Goal: Information Seeking & Learning: Learn about a topic

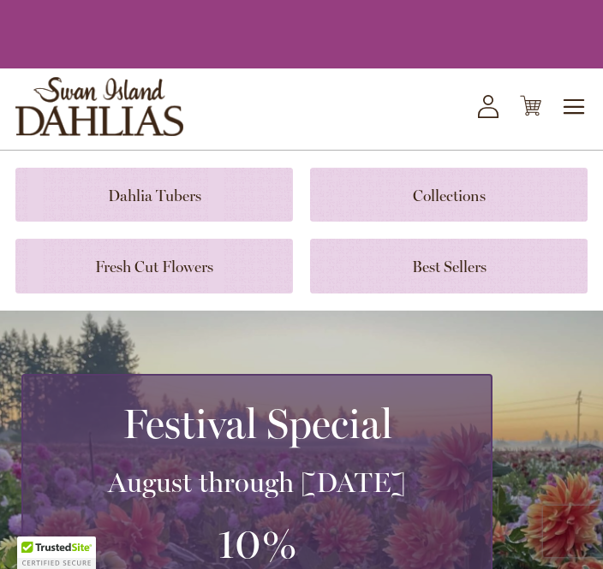
click at [578, 92] on span "Toggle Nav" at bounding box center [575, 107] width 26 height 34
click at [574, 116] on span "Toggle Nav" at bounding box center [575, 107] width 26 height 34
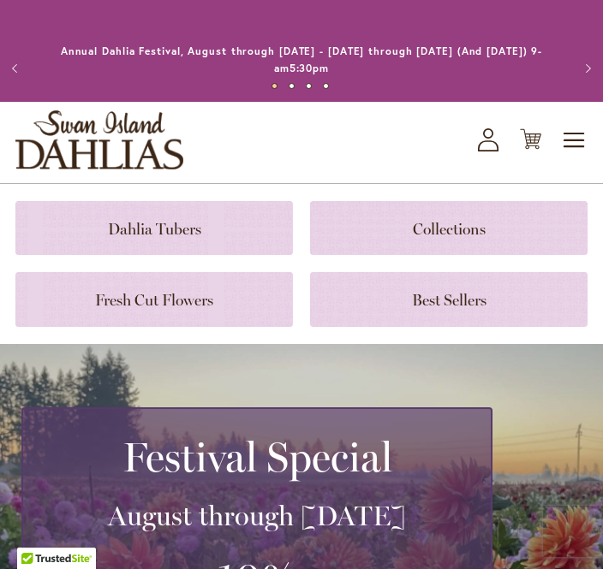
click at [579, 86] on button "Next" at bounding box center [585, 68] width 34 height 34
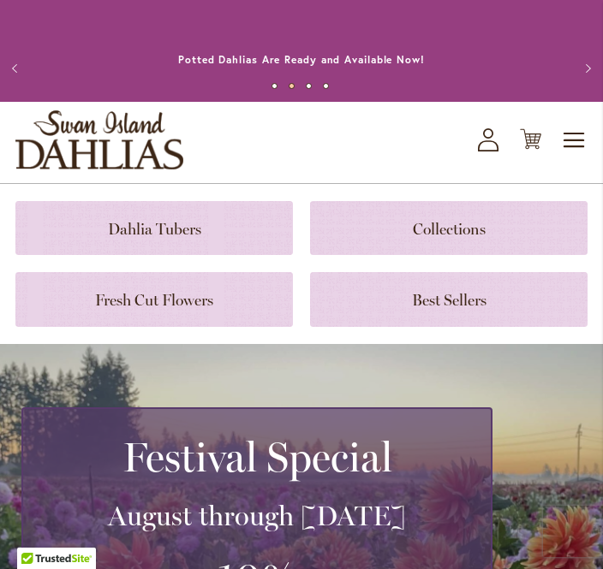
click at [585, 137] on span "Toggle Nav" at bounding box center [575, 140] width 26 height 34
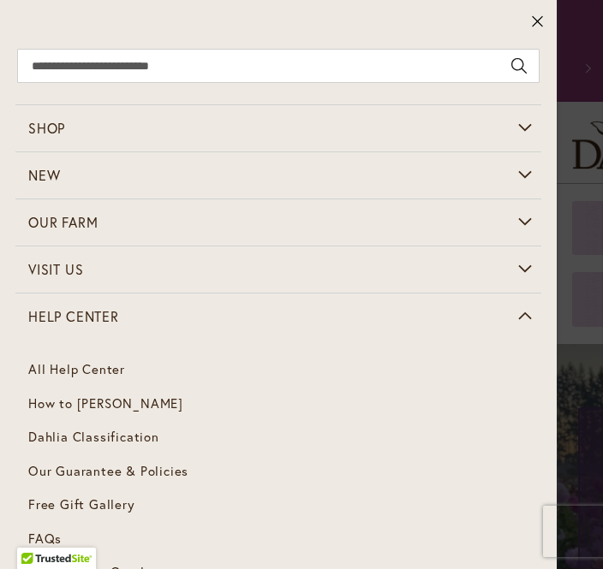
click at [131, 404] on span "How to [PERSON_NAME]" at bounding box center [105, 403] width 155 height 17
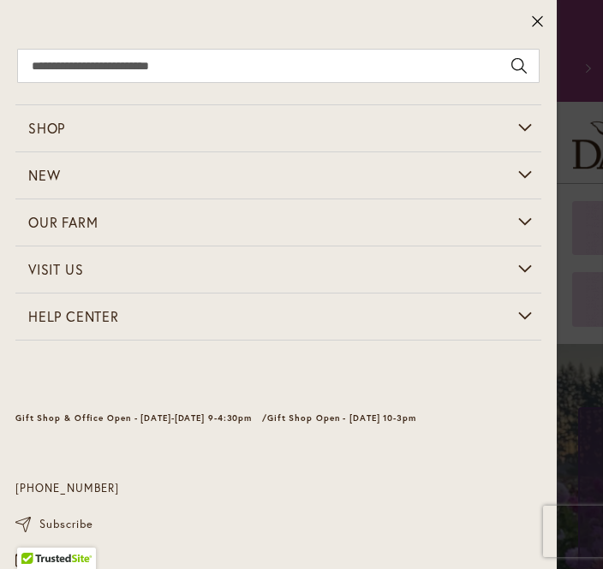
scroll to position [46, 0]
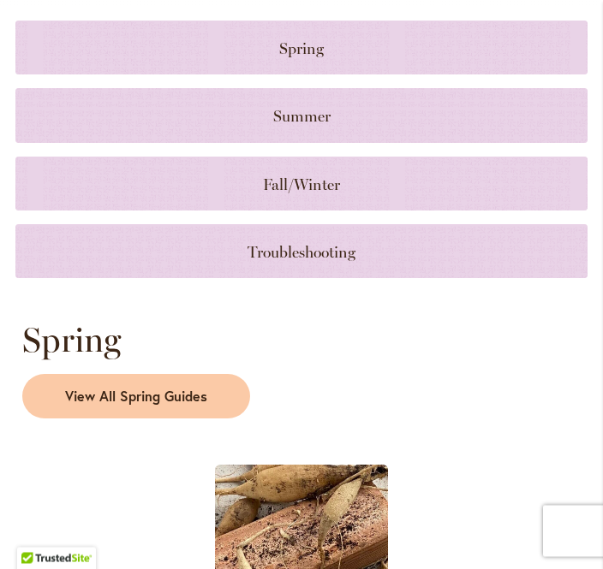
scroll to position [879, 0]
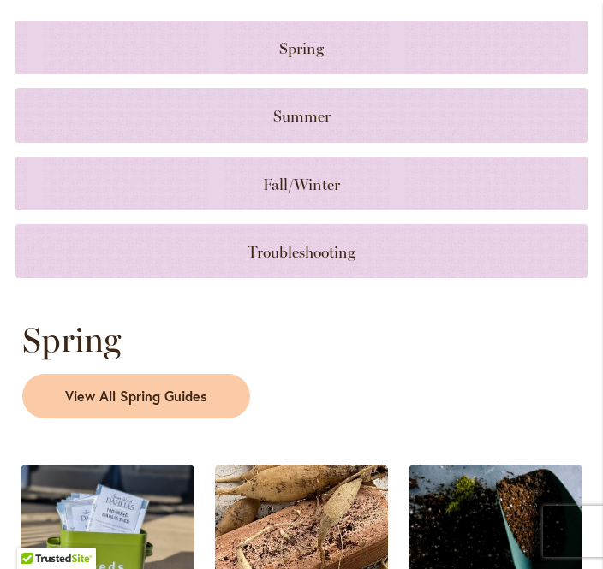
click at [330, 251] on link at bounding box center [301, 251] width 572 height 54
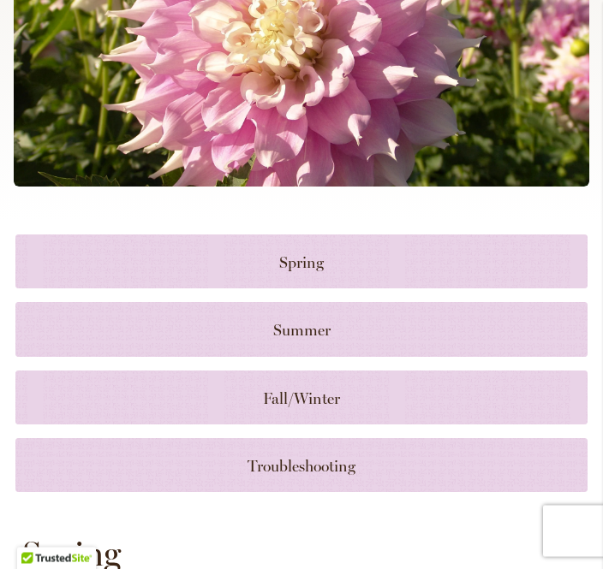
scroll to position [665, 0]
click at [342, 314] on link at bounding box center [301, 329] width 572 height 54
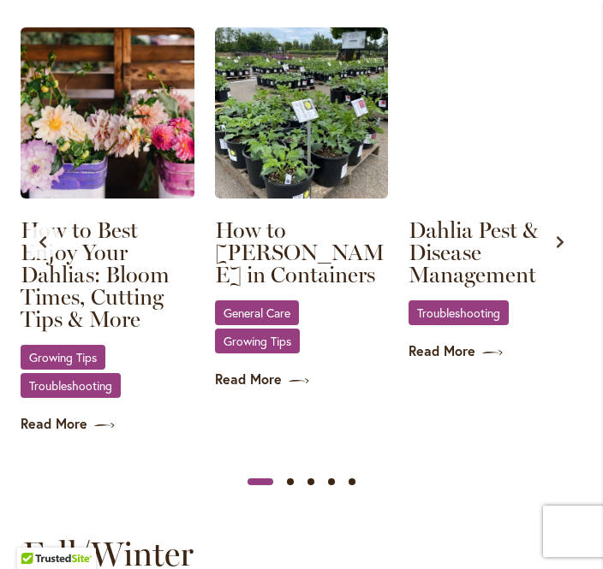
scroll to position [1946, 0]
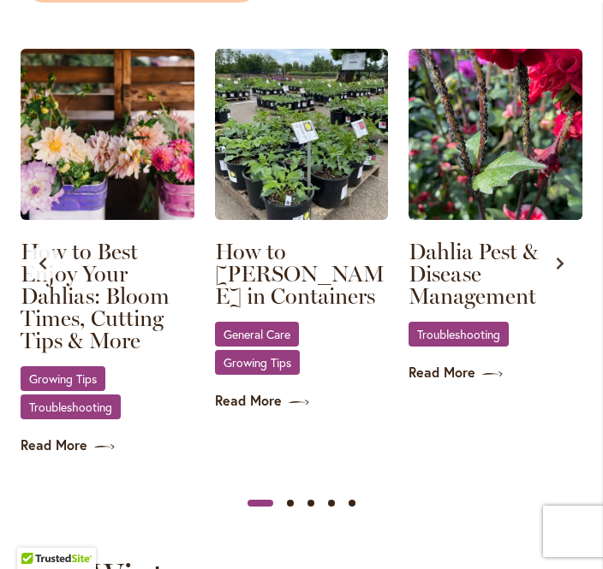
click at [61, 401] on span "Troubleshooting" at bounding box center [70, 406] width 83 height 11
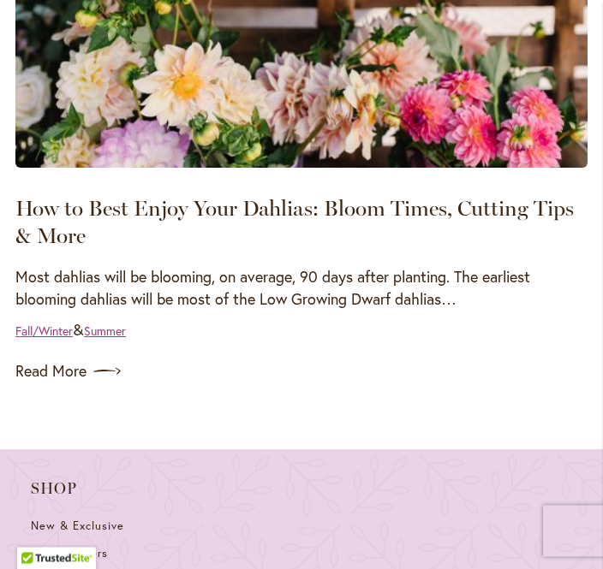
scroll to position [862, 0]
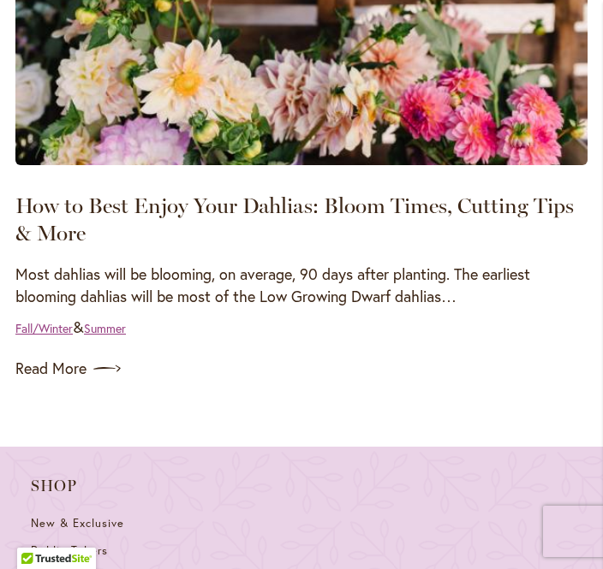
click at [57, 375] on link "Read More" at bounding box center [301, 368] width 572 height 27
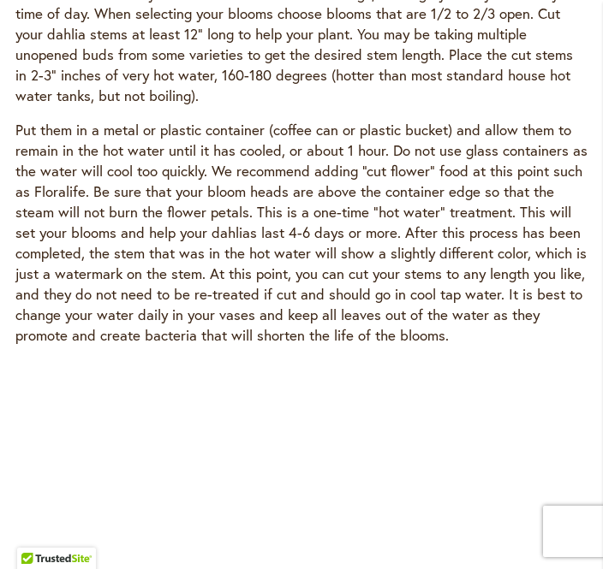
scroll to position [871, 0]
